Goal: Communication & Community: Connect with others

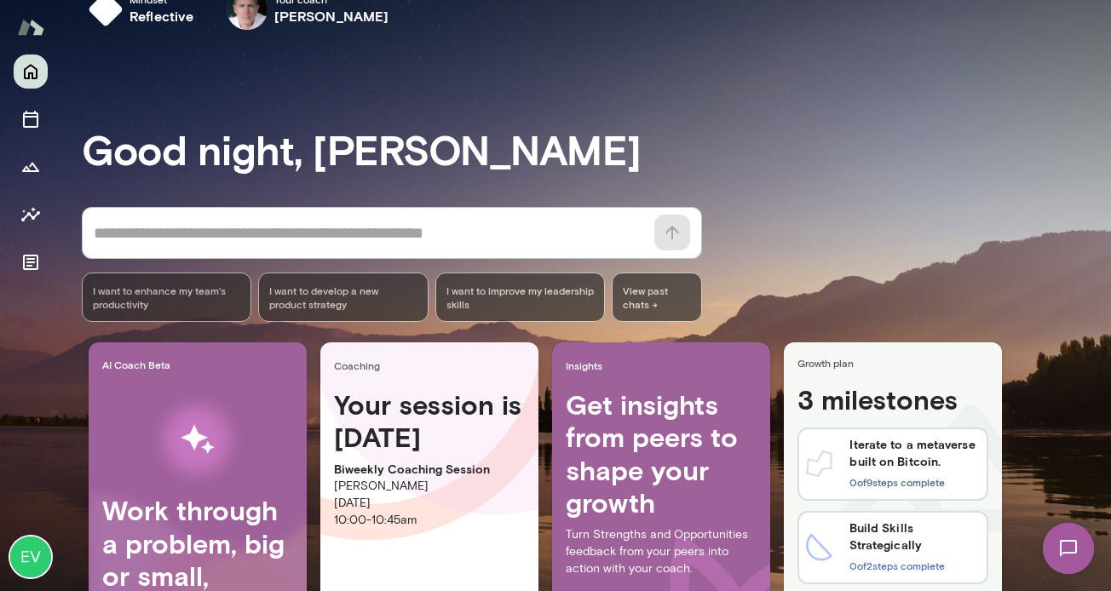
click at [1062, 552] on img at bounding box center [1068, 549] width 70 height 70
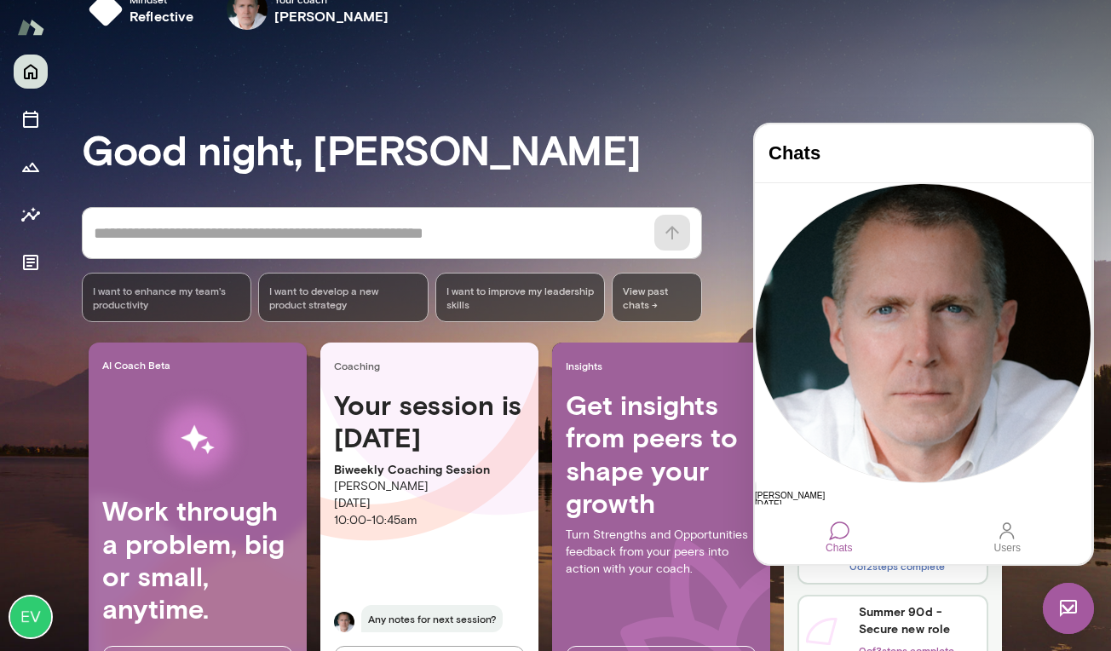
click at [853, 532] on div "Chats" at bounding box center [839, 537] width 40 height 46
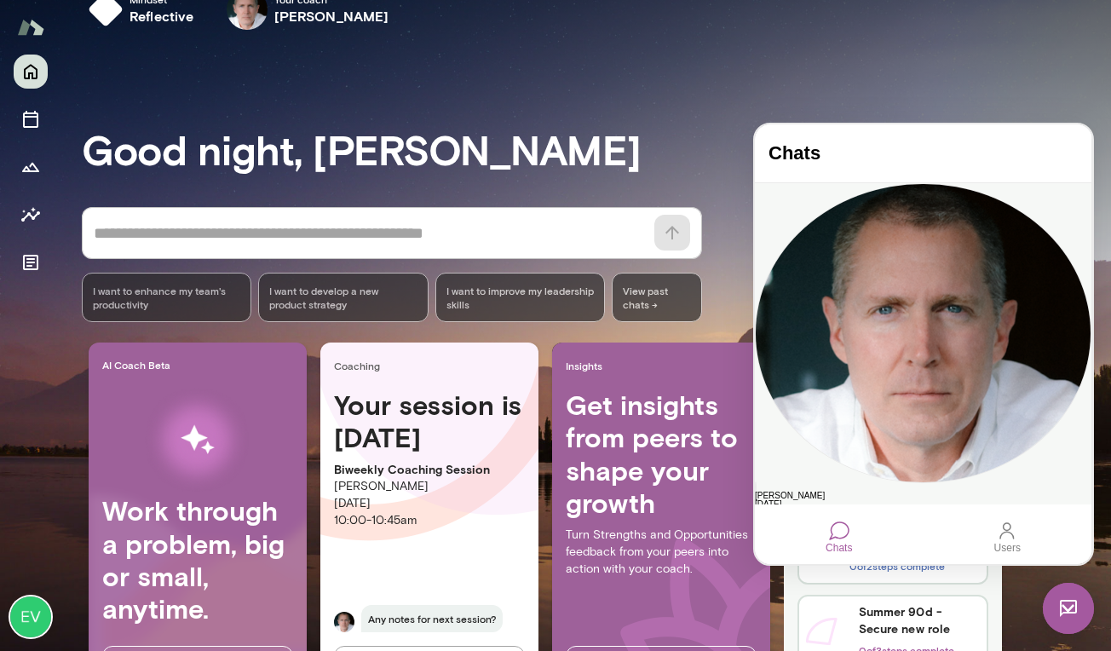
click at [871, 492] on div "[PERSON_NAME]" at bounding box center [923, 496] width 336 height 9
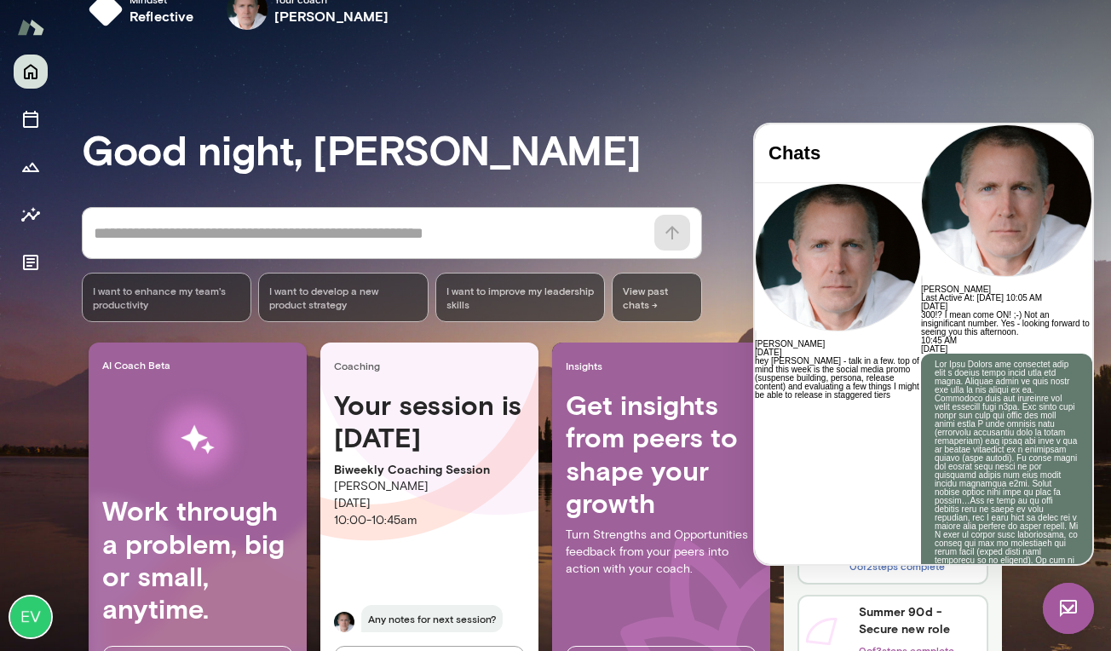
scroll to position [9737, 0]
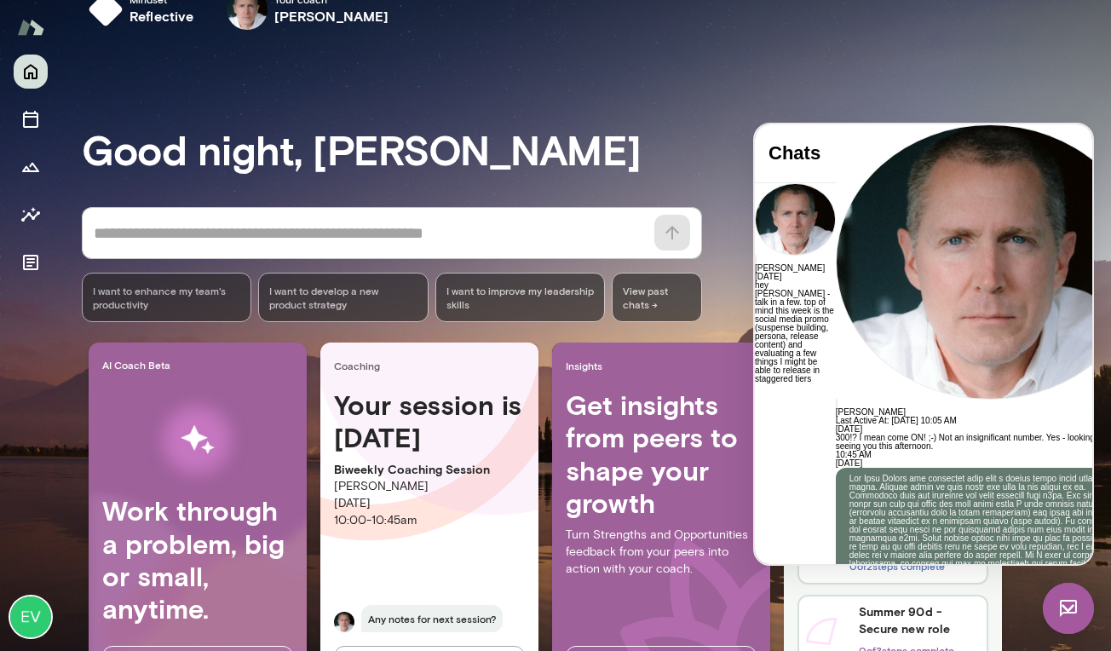
scroll to position [12, 0]
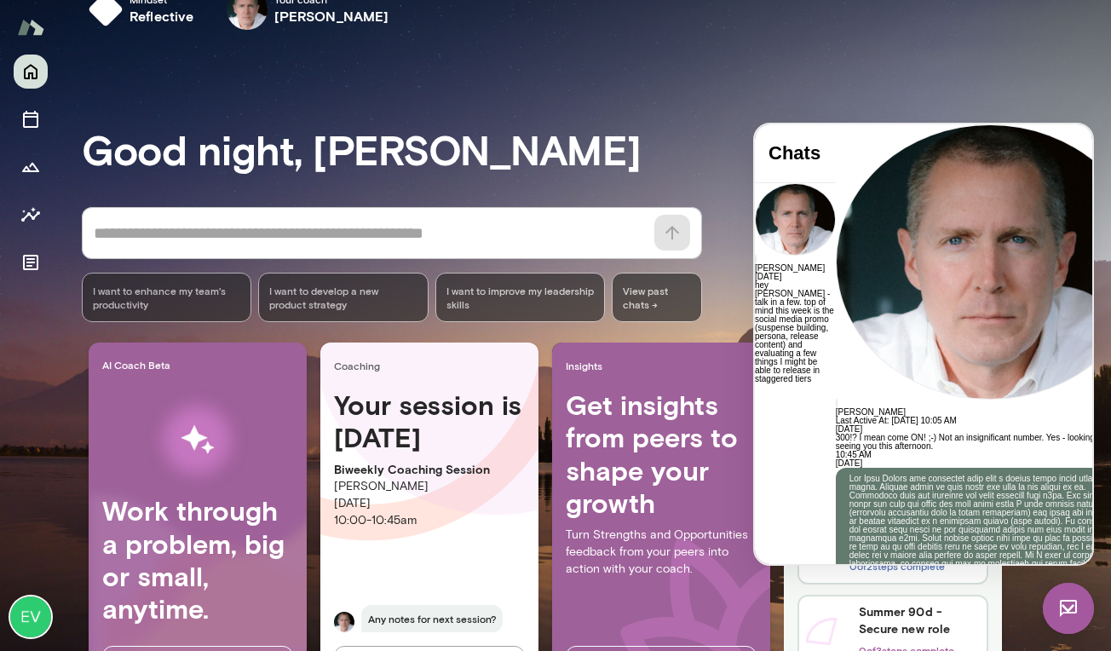
drag, startPoint x: 952, startPoint y: 503, endPoint x: 949, endPoint y: 487, distance: 15.7
drag, startPoint x: 870, startPoint y: 503, endPoint x: 834, endPoint y: 496, distance: 36.4
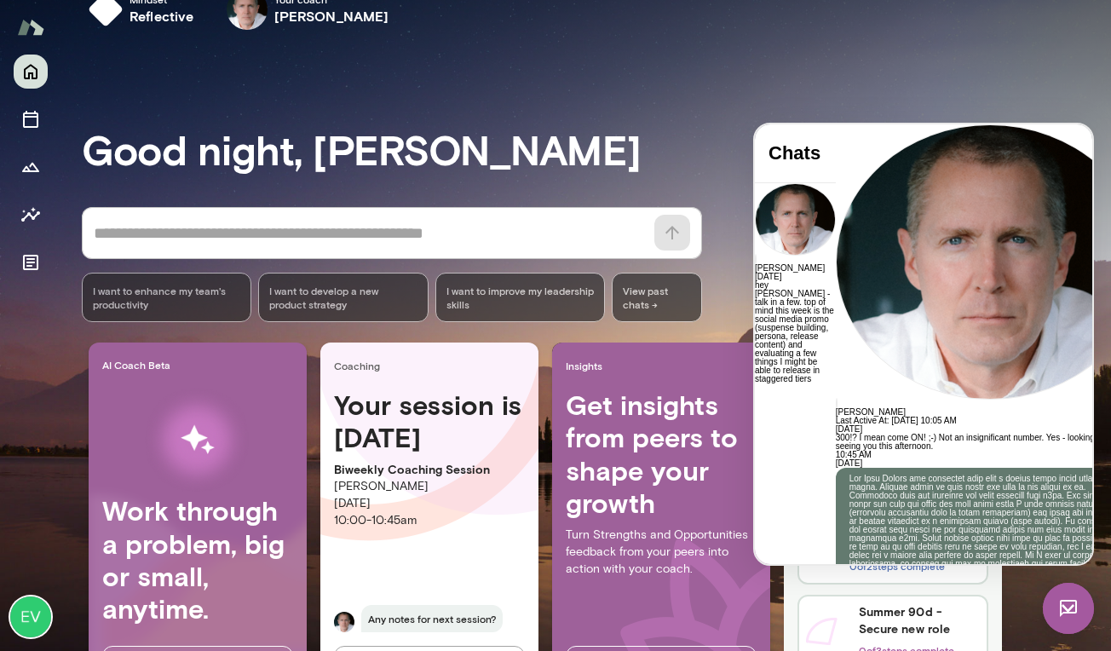
drag, startPoint x: 861, startPoint y: 502, endPoint x: 867, endPoint y: 445, distance: 57.4
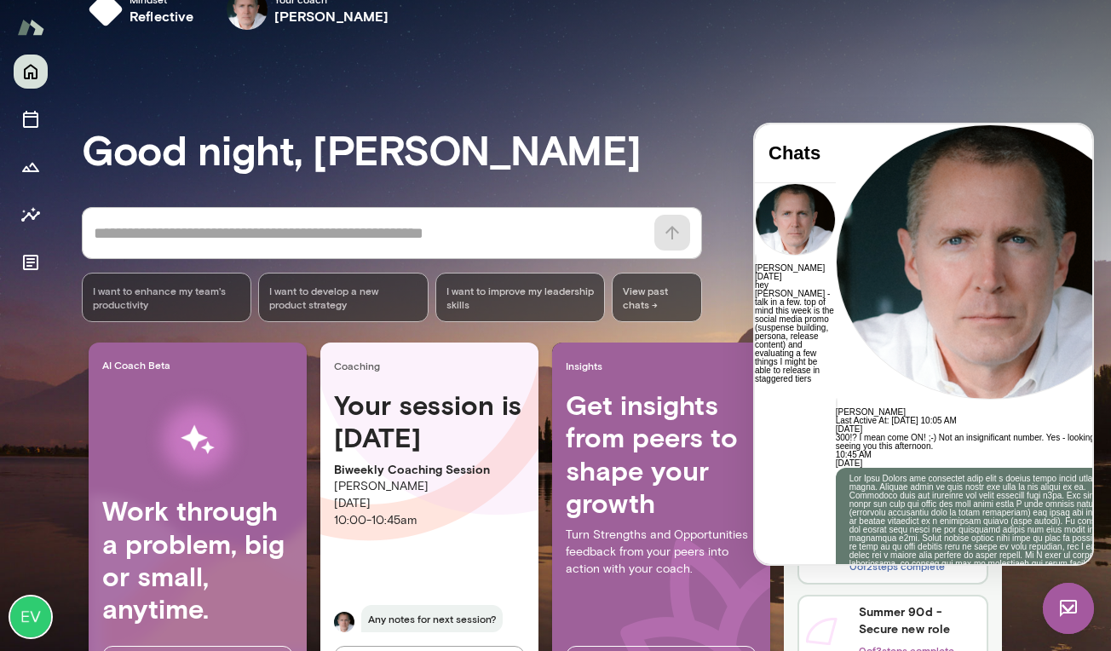
drag, startPoint x: 871, startPoint y: 481, endPoint x: 780, endPoint y: 469, distance: 91.2
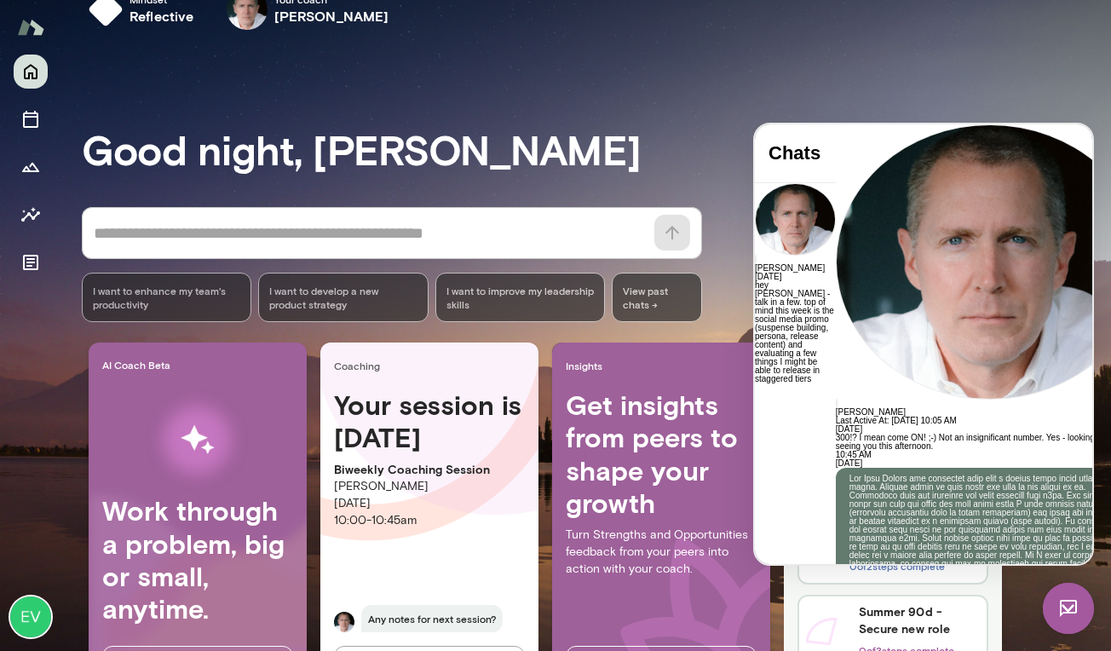
copy div "**********"
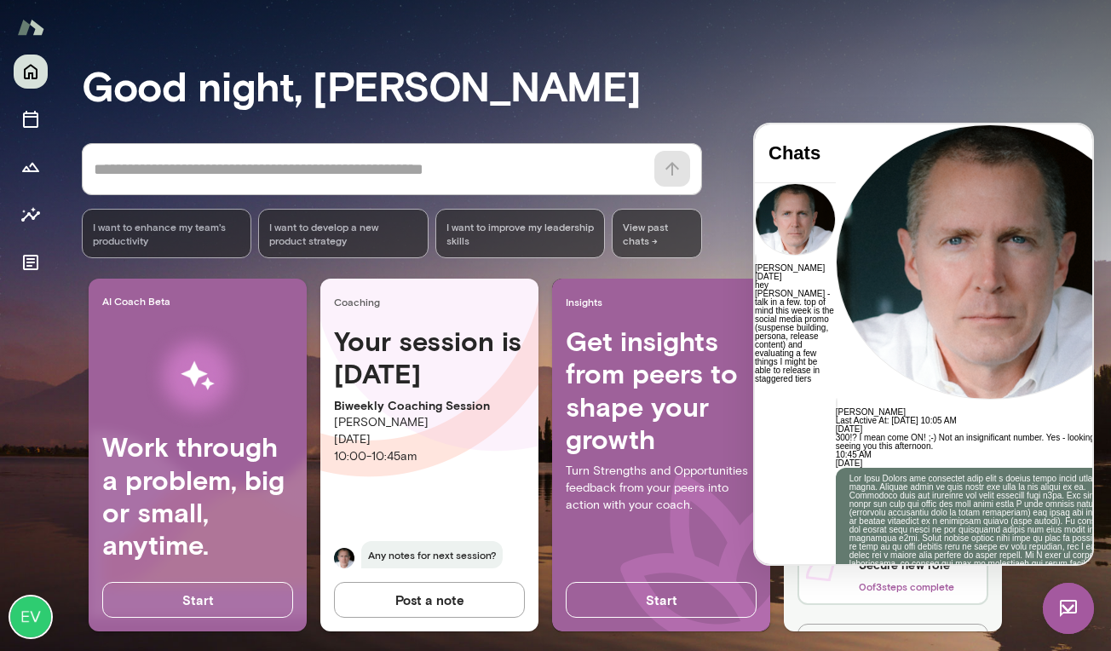
scroll to position [117, 0]
